Goal: Use online tool/utility: Utilize a website feature to perform a specific function

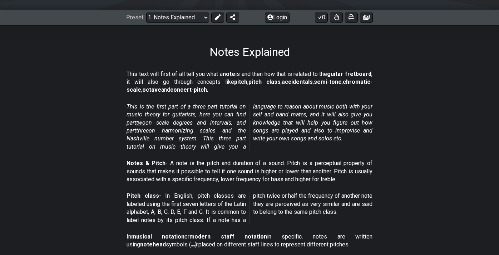
scroll to position [94, 0]
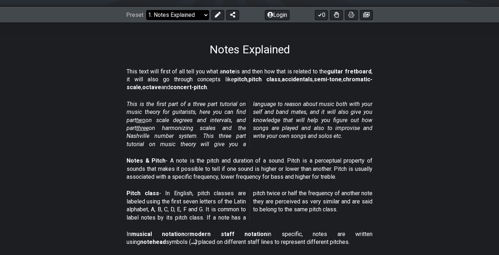
click at [207, 15] on select "Welcome to #fretflip! Initial Preset Custom Preset Minor Pentatonic Major Penta…" at bounding box center [177, 15] width 63 height 10
select select "/guitar-scales"
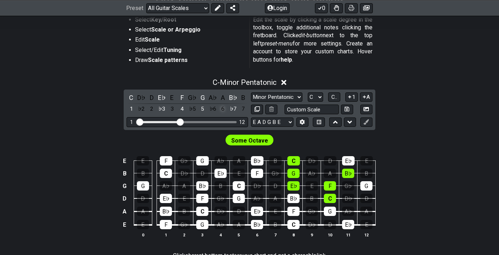
scroll to position [146, 0]
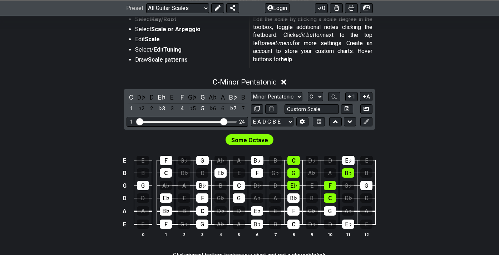
drag, startPoint x: 180, startPoint y: 122, endPoint x: 224, endPoint y: 119, distance: 44.1
click at [224, 121] on input "Visible fret range" at bounding box center [188, 121] width 102 height 0
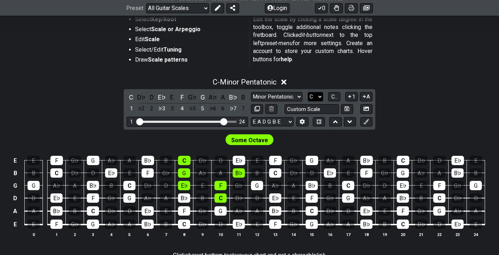
click at [313, 92] on select "A♭ A A♯ B♭ B C C♯ D♭ D D♯ E♭ E F F♯ G♭ G G♯" at bounding box center [315, 97] width 15 height 10
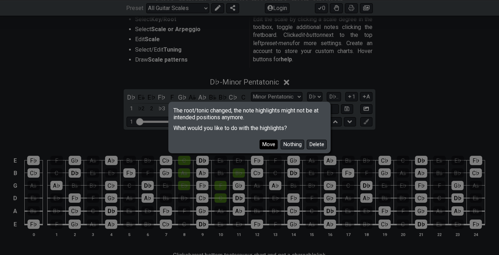
click at [270, 141] on button "Move" at bounding box center [269, 145] width 18 height 10
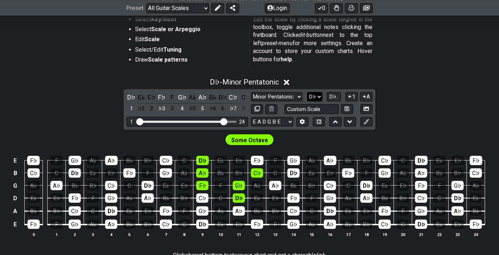
click at [313, 95] on select "A♭ A A♯ B♭ B C C♯ D♭ D D♯ E♭ E F F♯ G♭ G G♯" at bounding box center [314, 97] width 15 height 10
select select "D"
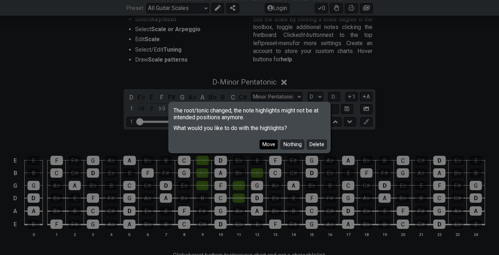
click at [274, 140] on button "Move" at bounding box center [269, 145] width 18 height 10
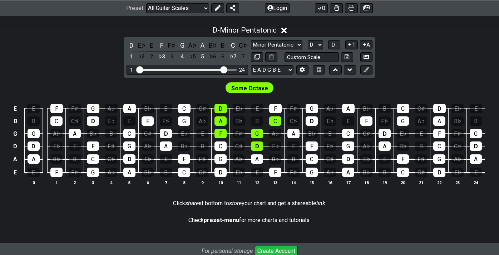
scroll to position [135, 0]
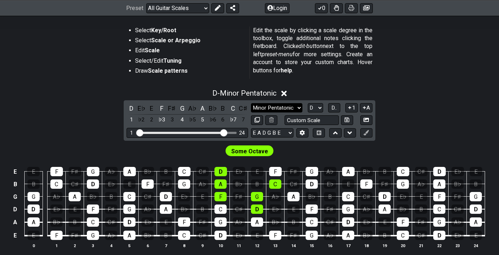
click at [290, 110] on select "Minor Pentatonic Root Minor Pentatonic Major Pentatonic Minor Blues Major Blues…" at bounding box center [277, 108] width 52 height 10
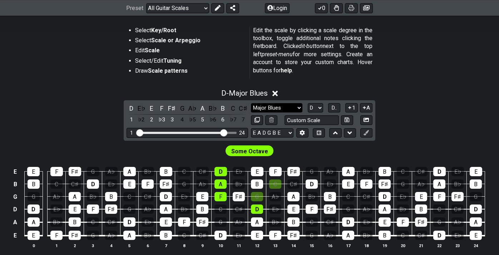
click at [292, 106] on select "Minor Pentatonic Root Minor Pentatonic Major Pentatonic Minor Blues Major Blues…" at bounding box center [277, 108] width 52 height 10
select select "Minor Blues"
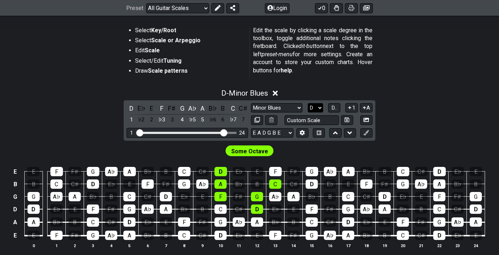
click at [314, 107] on select "A♭ A A♯ B♭ B C C♯ D♭ D D♯ E♭ E F F♯ G♭ G G♯" at bounding box center [315, 108] width 15 height 10
select select "B"
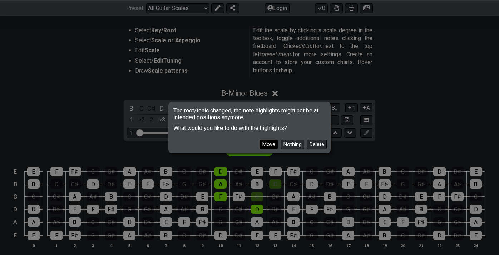
click at [267, 145] on button "Move" at bounding box center [269, 145] width 18 height 10
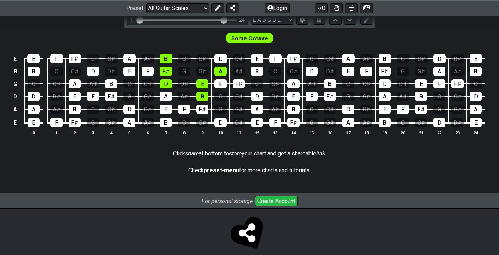
scroll to position [252, 0]
